Goal: Transaction & Acquisition: Purchase product/service

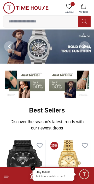
click at [35, 5] on img at bounding box center [26, 8] width 46 height 12
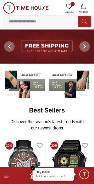
click at [31, 6] on img at bounding box center [26, 8] width 46 height 12
click at [84, 9] on button "My Bag" at bounding box center [83, 8] width 15 height 13
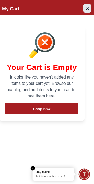
click at [87, 5] on icon "Close Account" at bounding box center [87, 8] width 4 height 7
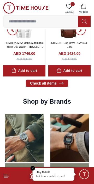
scroll to position [314, 0]
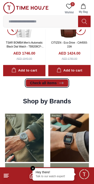
click at [36, 86] on link "Check all items" at bounding box center [47, 83] width 42 height 7
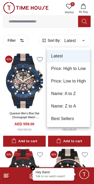
click at [73, 70] on li "Price: High to Low" at bounding box center [68, 69] width 43 height 13
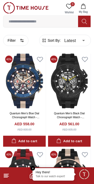
type input "*"
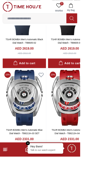
scroll to position [971, 0]
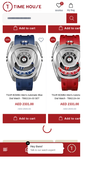
scroll to position [971, 0]
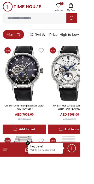
click at [17, 43] on button "Filter" at bounding box center [15, 40] width 25 height 11
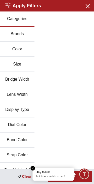
click at [15, 35] on button "Brands" at bounding box center [17, 34] width 35 height 15
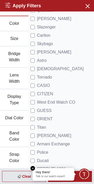
scroll to position [25, 0]
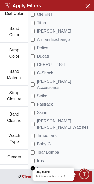
scroll to position [131, 0]
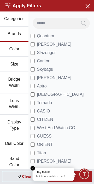
click at [48, 22] on input at bounding box center [55, 23] width 45 height 10
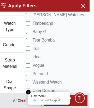
scroll to position [256, 0]
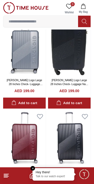
scroll to position [215, 0]
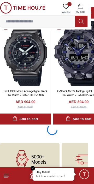
scroll to position [991, 3]
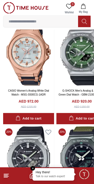
scroll to position [256, 0]
